Goal: Information Seeking & Learning: Learn about a topic

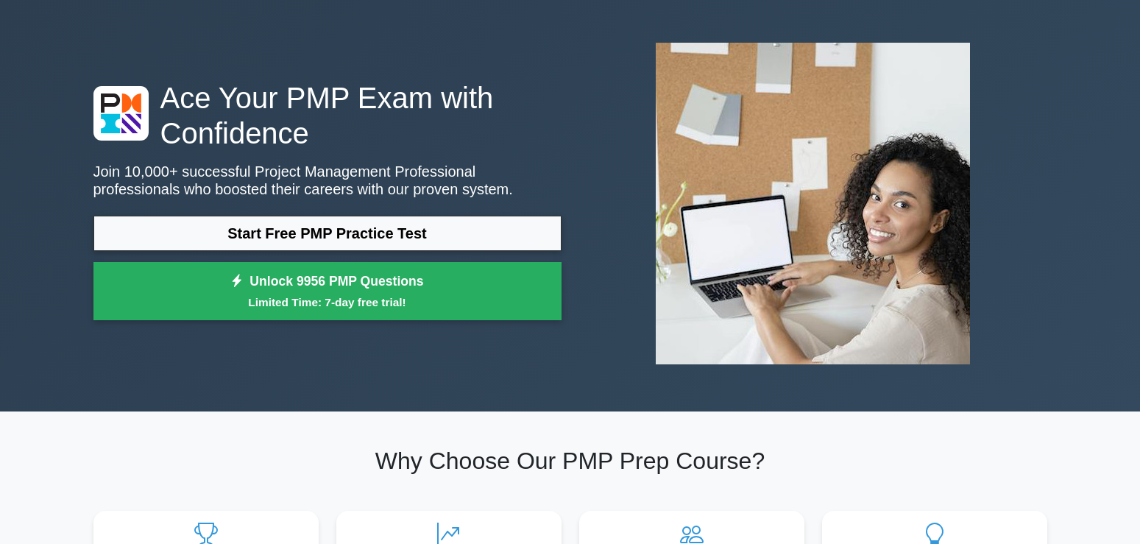
scroll to position [75, 0]
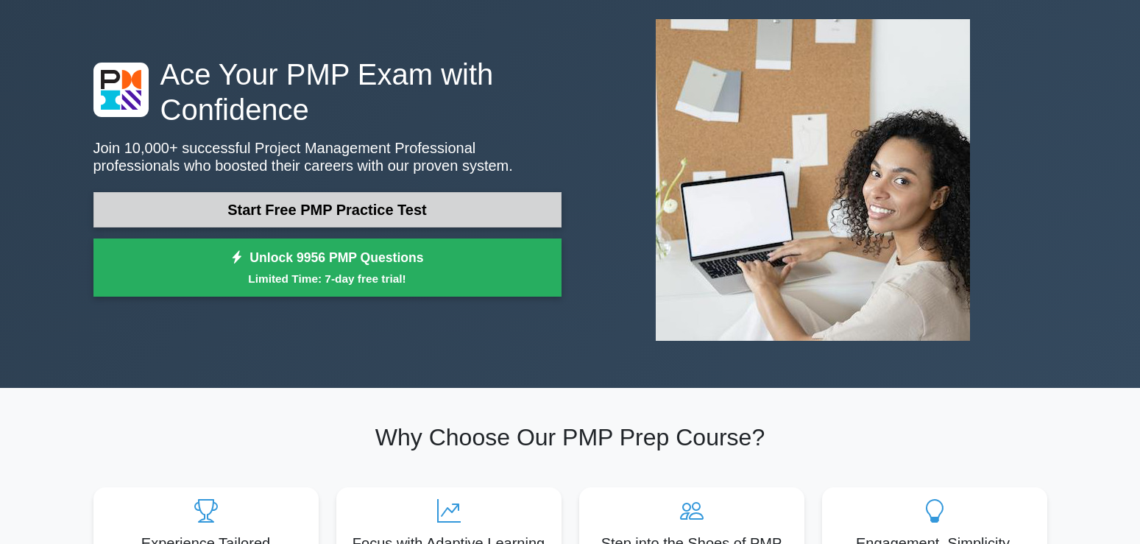
click at [351, 204] on link "Start Free PMP Practice Test" at bounding box center [327, 209] width 468 height 35
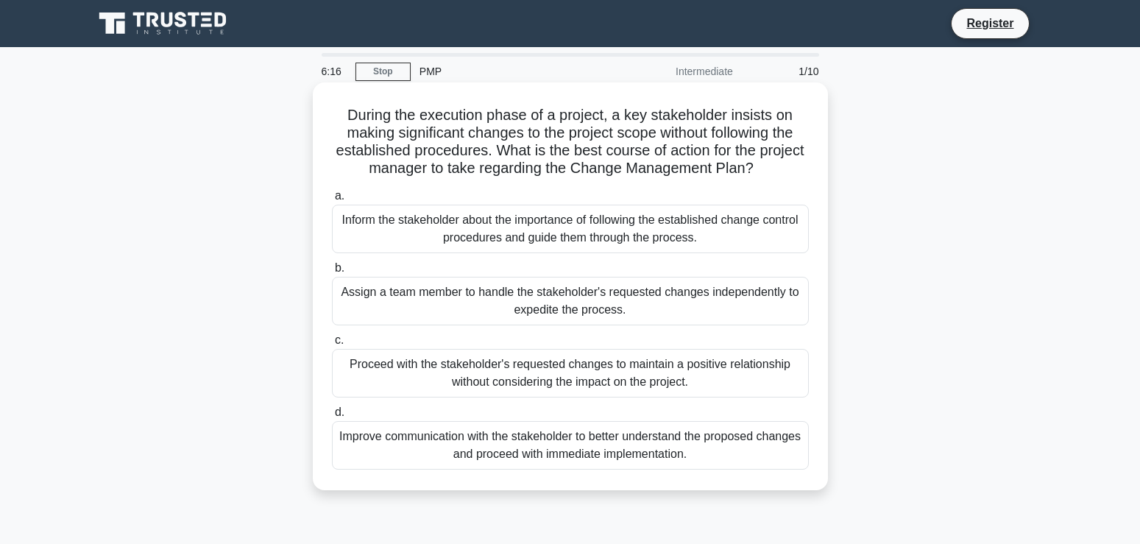
click at [568, 237] on div "Inform the stakeholder about the importance of following the established change…" at bounding box center [570, 229] width 477 height 49
click at [332, 201] on input "a. Inform the stakeholder about the importance of following the established cha…" at bounding box center [332, 196] width 0 height 10
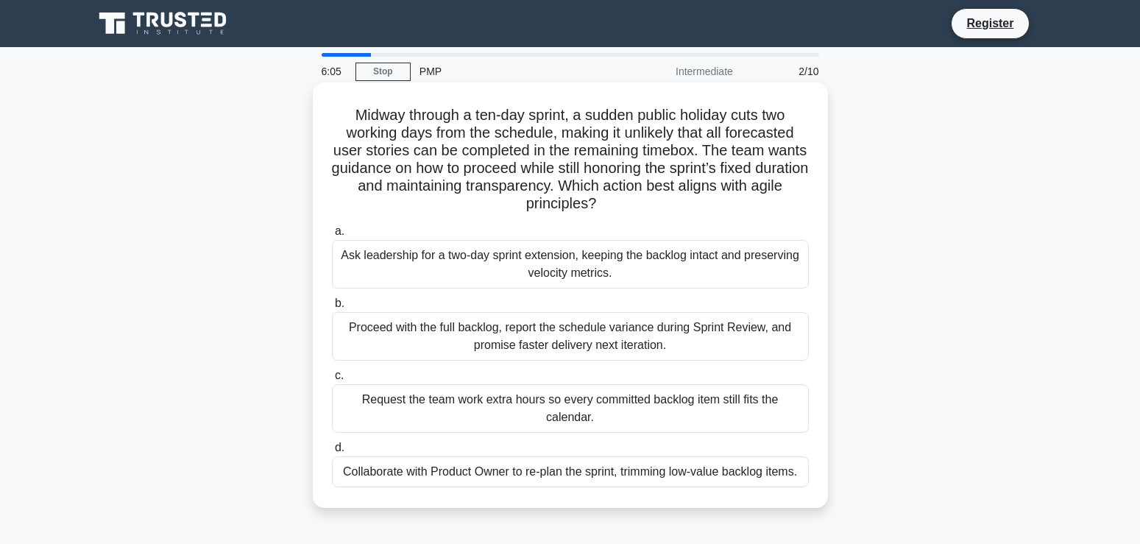
click at [531, 264] on div "Ask leadership for a two-day sprint extension, keeping the backlog intact and p…" at bounding box center [570, 264] width 477 height 49
click at [332, 236] on input "a. Ask leadership for a two-day sprint extension, keeping the backlog intact an…" at bounding box center [332, 232] width 0 height 10
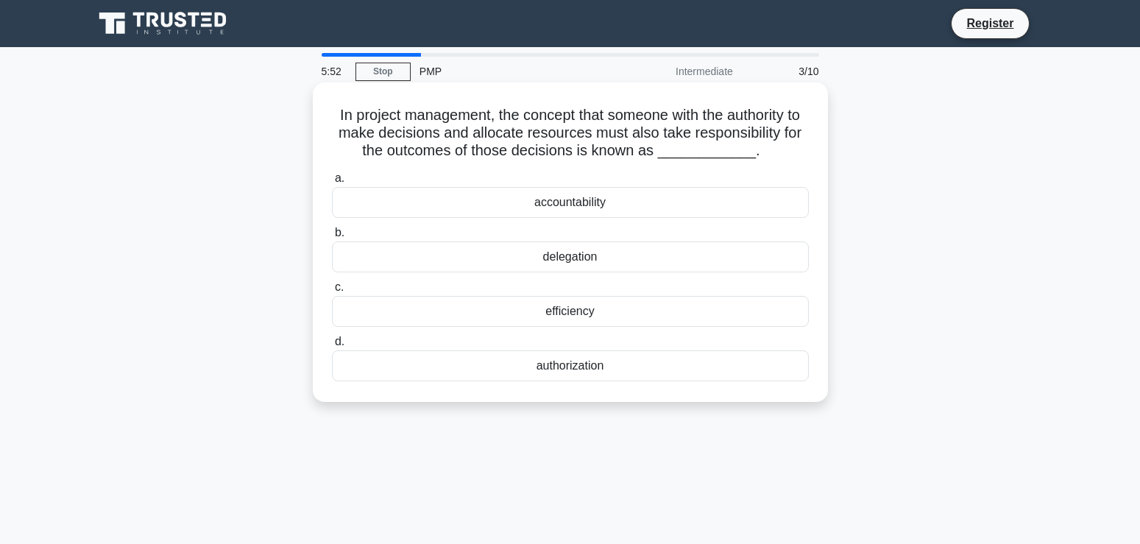
click at [568, 264] on div "delegation" at bounding box center [570, 256] width 477 height 31
click at [332, 238] on input "b. delegation" at bounding box center [332, 233] width 0 height 10
